Goal: Task Accomplishment & Management: Use online tool/utility

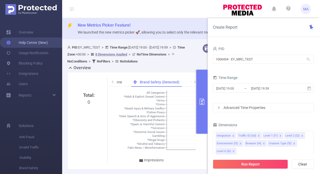
click at [35, 41] on link "Help Center (New)" at bounding box center [27, 43] width 42 height 10
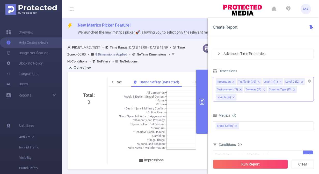
click at [247, 98] on div "Integration Traffic ID (tid) Level 1 (l1) Level 2 (l2) Environment (l3) Browser…" at bounding box center [263, 89] width 101 height 25
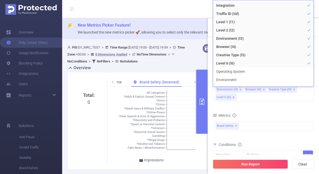
click at [265, 107] on form "Dimensions Integration Traffic ID (tid) Level 1 (l1) Level 2 (l2) Environment (…" at bounding box center [263, 133] width 101 height 131
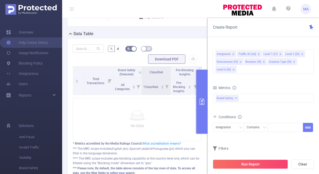
scroll to position [0, 215]
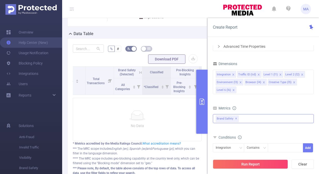
click at [246, 119] on div "Brand Safety ✕" at bounding box center [263, 118] width 101 height 9
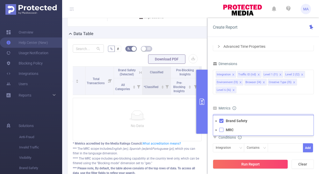
click at [223, 131] on span at bounding box center [221, 130] width 4 height 4
click at [223, 123] on li "Brand Safety" at bounding box center [263, 121] width 100 height 7
click at [221, 121] on span at bounding box center [221, 121] width 4 height 4
click at [257, 108] on div "Metrics" at bounding box center [263, 109] width 101 height 9
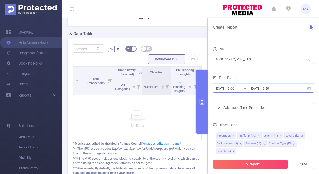
drag, startPoint x: 247, startPoint y: 90, endPoint x: 308, endPoint y: 88, distance: 61.1
click at [310, 89] on icon at bounding box center [309, 88] width 5 height 5
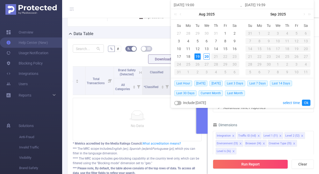
click at [200, 4] on input "[DATE] 19:00" at bounding box center [207, 5] width 66 height 6
click at [176, 14] on link at bounding box center [176, 14] width 7 height 10
click at [174, 14] on link at bounding box center [176, 14] width 7 height 10
click at [196, 34] on div "1" at bounding box center [197, 33] width 6 height 6
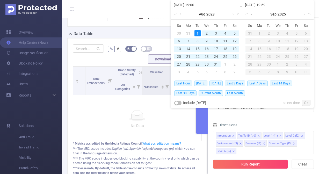
click at [251, 14] on link at bounding box center [252, 14] width 5 height 10
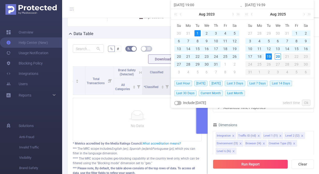
click at [272, 55] on td "19" at bounding box center [268, 57] width 9 height 8
type input "[DATE] 19:00"
click at [305, 100] on link "Ok" at bounding box center [306, 103] width 9 height 6
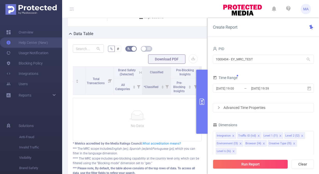
click at [306, 61] on icon at bounding box center [308, 59] width 5 height 5
click at [296, 52] on div "PID" at bounding box center [263, 49] width 101 height 9
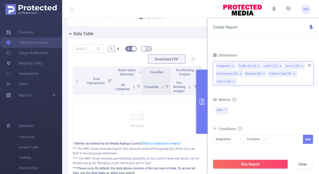
click at [260, 82] on div "Integration Traffic ID (tid) Level 1 (l1) Level 2 (l2) Environment (l3) Browser…" at bounding box center [263, 73] width 101 height 25
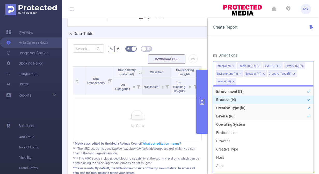
scroll to position [35, 0]
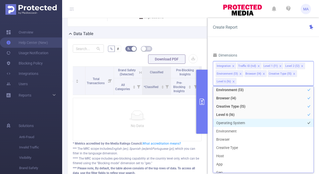
click at [293, 121] on li "Operating System" at bounding box center [263, 123] width 100 height 8
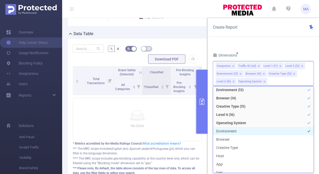
click at [297, 130] on li "Environment" at bounding box center [263, 131] width 100 height 8
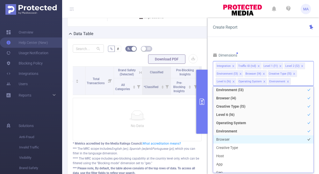
click at [296, 140] on li "Browser" at bounding box center [263, 140] width 100 height 8
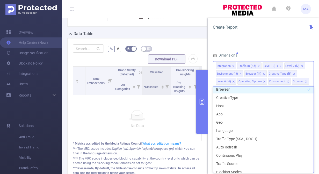
scroll to position [86, 0]
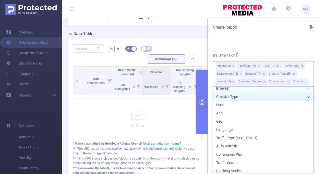
click at [296, 96] on li "Creative Type" at bounding box center [263, 97] width 100 height 8
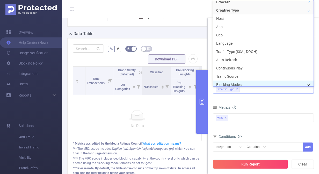
scroll to position [88, 0]
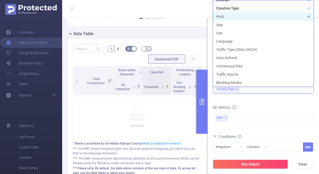
click at [277, 19] on li "Host" at bounding box center [263, 16] width 100 height 8
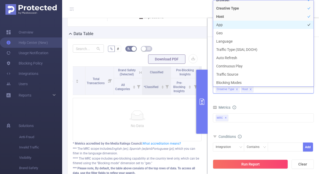
click at [276, 24] on li "App" at bounding box center [263, 25] width 100 height 8
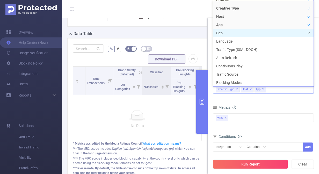
click at [275, 33] on li "Geo" at bounding box center [263, 33] width 100 height 8
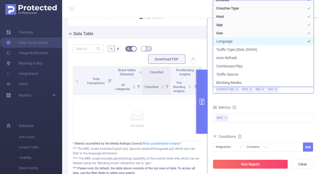
click at [275, 41] on li "Language" at bounding box center [263, 41] width 100 height 8
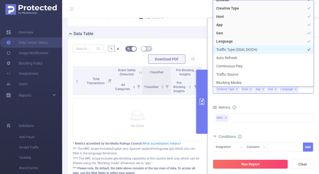
click at [273, 50] on li "Traffic Type (SSAI, DOOH)" at bounding box center [263, 50] width 100 height 8
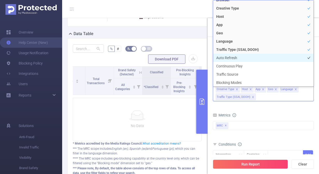
click at [270, 61] on li "Auto Refresh" at bounding box center [263, 58] width 100 height 8
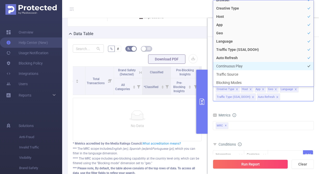
click at [267, 66] on li "Continuous Play" at bounding box center [263, 66] width 100 height 8
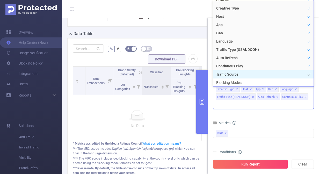
click at [263, 75] on li "Traffic Source" at bounding box center [263, 74] width 100 height 8
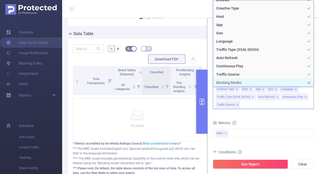
click at [262, 81] on li "Blocking Modes" at bounding box center [263, 83] width 100 height 8
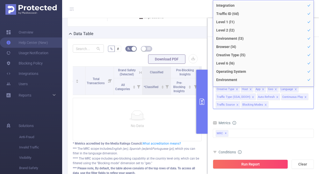
scroll to position [5, 0]
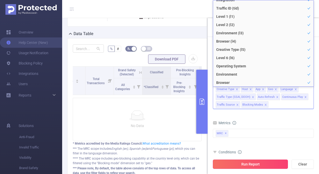
click at [250, 164] on button "Run Report" at bounding box center [250, 164] width 75 height 9
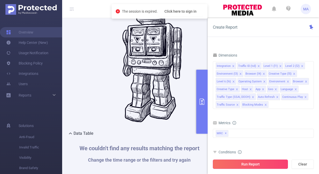
scroll to position [185, 0]
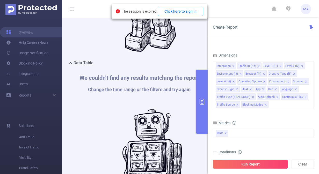
click at [186, 11] on button "Click here to sign in" at bounding box center [181, 11] width 46 height 9
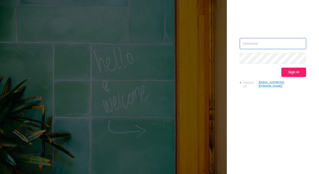
type input "mrc@ey.com"
click at [295, 69] on button "Sign in" at bounding box center [293, 72] width 25 height 9
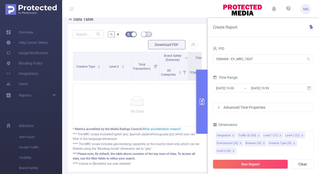
scroll to position [0, 170]
